Goal: Task Accomplishment & Management: Manage account settings

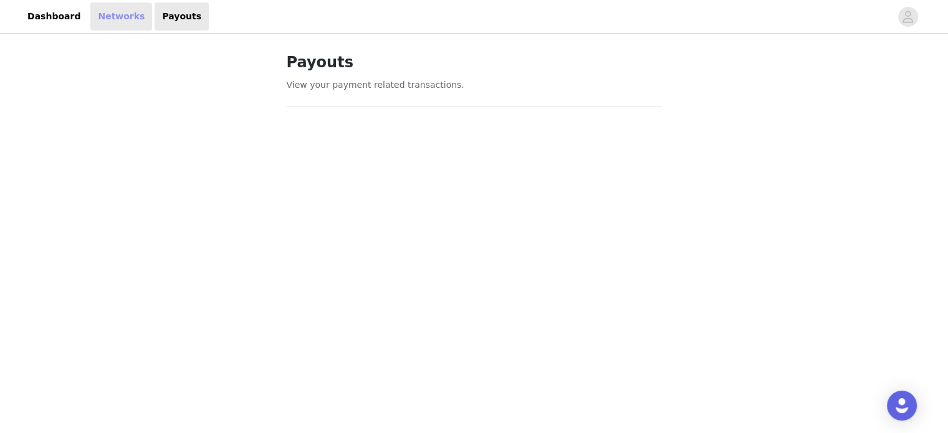
click at [95, 15] on link "Networks" at bounding box center [121, 16] width 62 height 28
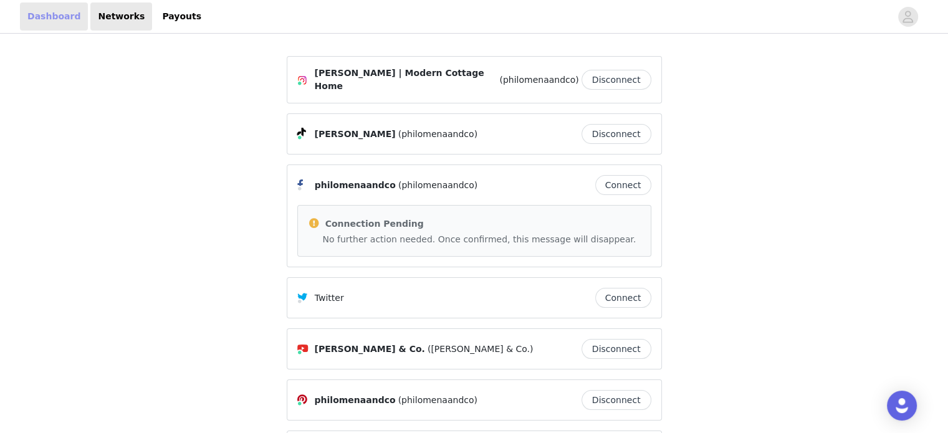
click at [60, 19] on link "Dashboard" at bounding box center [54, 16] width 68 height 28
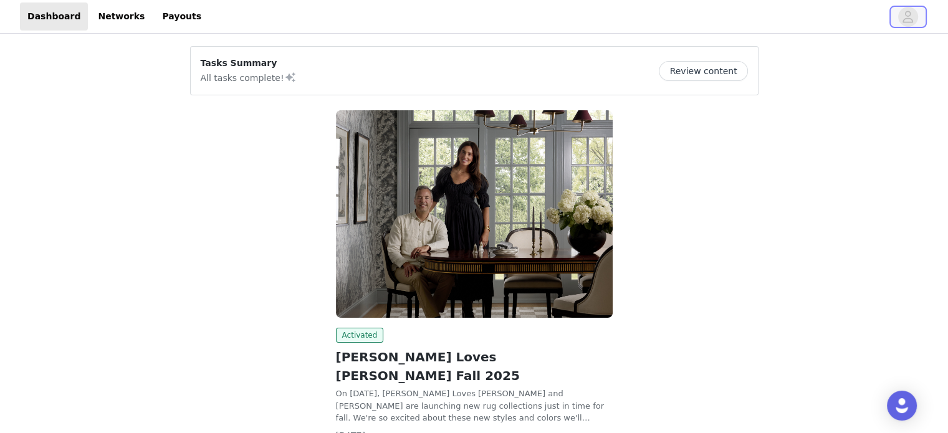
click at [912, 12] on icon "avatar" at bounding box center [908, 17] width 12 height 20
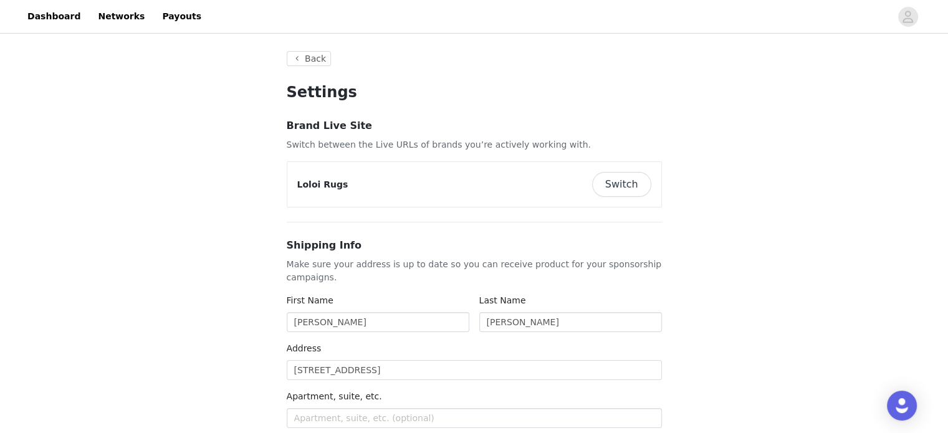
click at [638, 180] on button "Switch" at bounding box center [621, 184] width 59 height 25
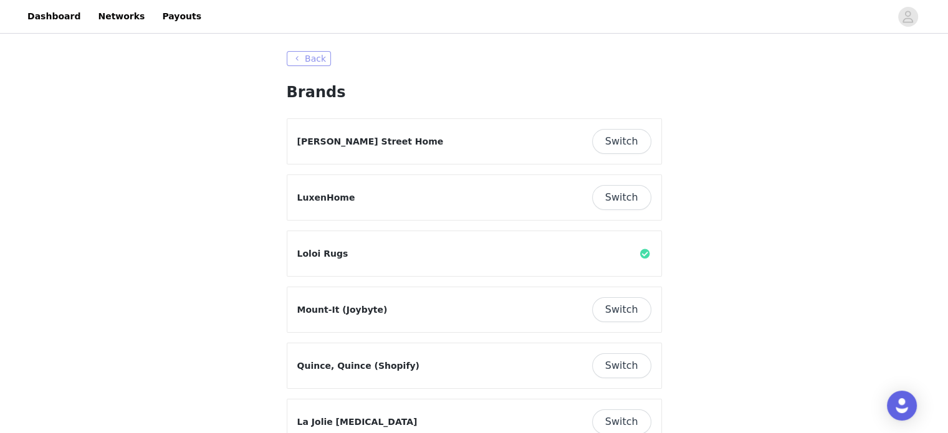
click at [317, 59] on button "Back" at bounding box center [309, 58] width 45 height 15
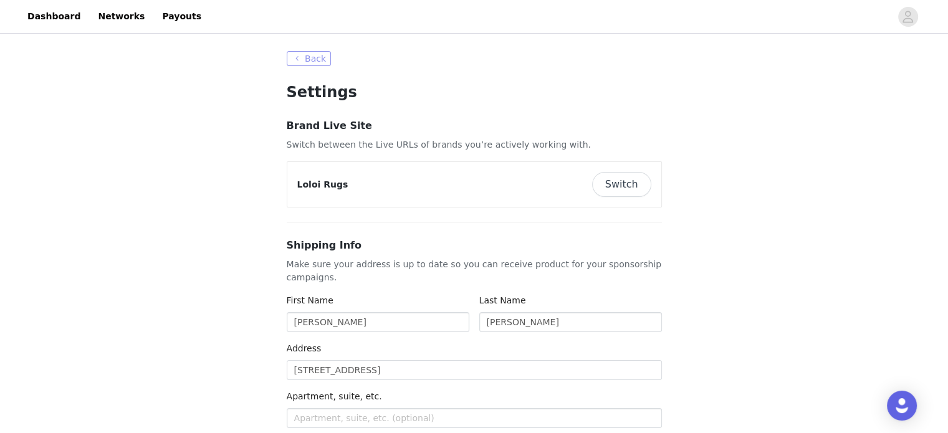
type input "+1 ([GEOGRAPHIC_DATA])"
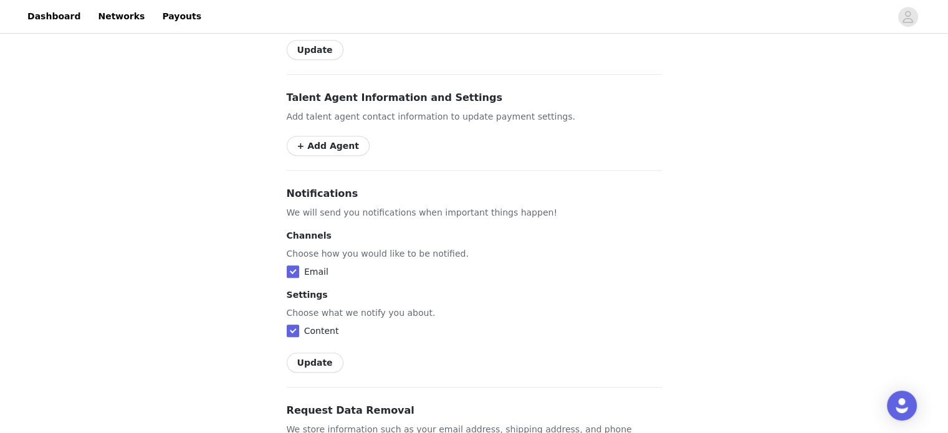
scroll to position [847, 0]
